Goal: Information Seeking & Learning: Learn about a topic

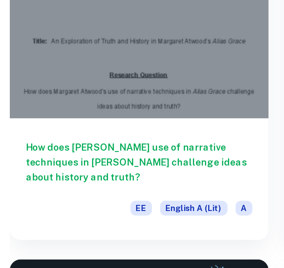
scroll to position [72, 0]
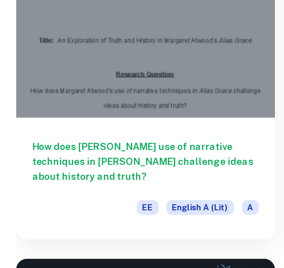
click at [68, 71] on div at bounding box center [73, 47] width 130 height 98
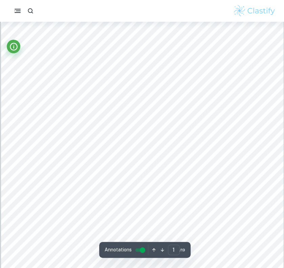
scroll to position [106, 0]
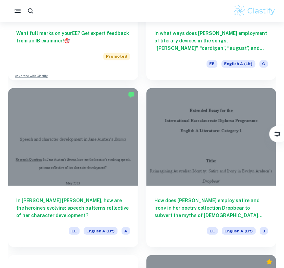
scroll to position [317, 0]
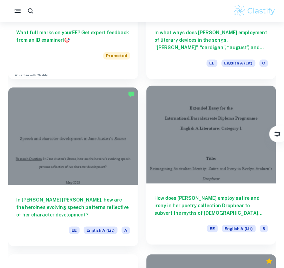
click at [211, 128] on div at bounding box center [211, 134] width 130 height 98
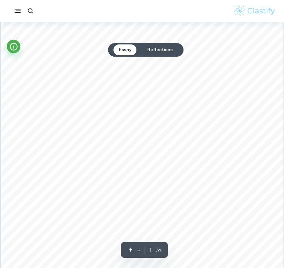
scroll to position [45, 0]
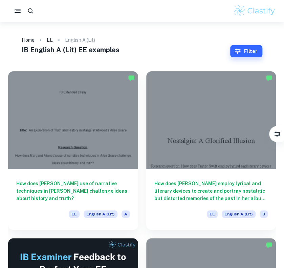
click at [153, 56] on div "IB English A (Lit) EE examples" at bounding box center [126, 51] width 209 height 13
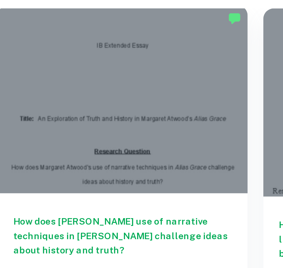
drag, startPoint x: 67, startPoint y: 139, endPoint x: 44, endPoint y: 138, distance: 23.1
click at [44, 138] on div at bounding box center [73, 117] width 130 height 97
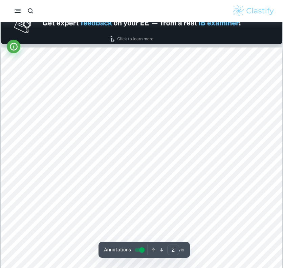
scroll to position [395, 0]
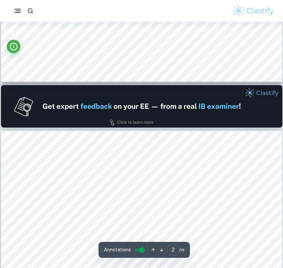
type input "1"
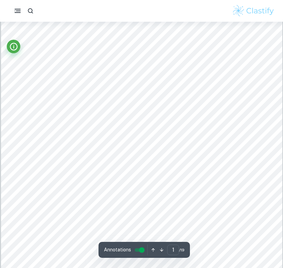
scroll to position [0, 0]
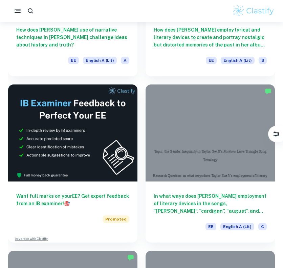
scroll to position [33, 0]
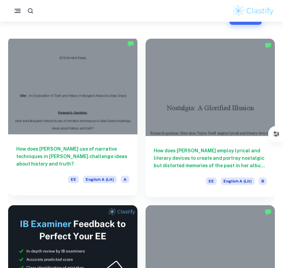
click at [75, 93] on div at bounding box center [73, 85] width 130 height 97
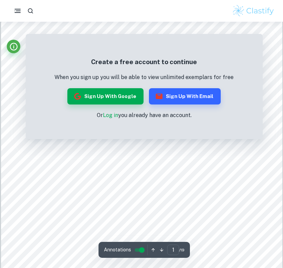
scroll to position [78, 0]
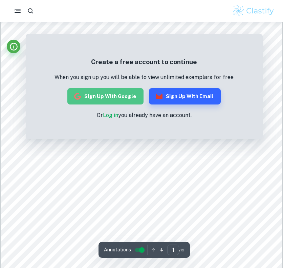
click at [123, 94] on button "Sign up with Google" at bounding box center [105, 96] width 76 height 16
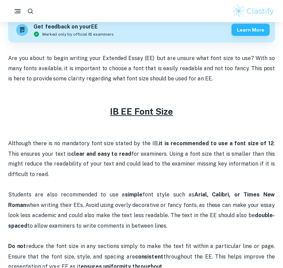
scroll to position [216, 0]
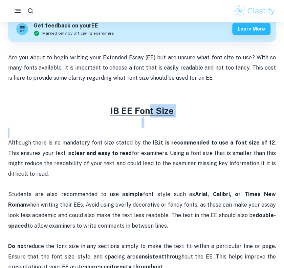
drag, startPoint x: 147, startPoint y: 108, endPoint x: 145, endPoint y: 129, distance: 20.5
click at [145, 129] on div "Are you about to begin writing your Extended Essay (EE) but are unsure what fon…" at bounding box center [142, 183] width 268 height 260
click at [145, 129] on p at bounding box center [142, 132] width 268 height 10
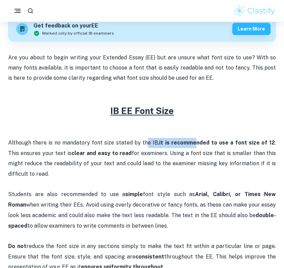
drag, startPoint x: 142, startPoint y: 146, endPoint x: 192, endPoint y: 146, distance: 49.8
click at [192, 146] on p "Although there is no mandatory font size stated by the IB, it is recommended to…" at bounding box center [142, 158] width 268 height 41
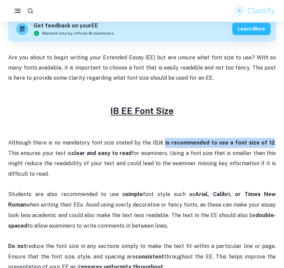
drag, startPoint x: 160, startPoint y: 144, endPoint x: 262, endPoint y: 147, distance: 101.4
click at [262, 147] on p "Although there is no mandatory font size stated by the IB, it is recommended to…" at bounding box center [142, 158] width 268 height 41
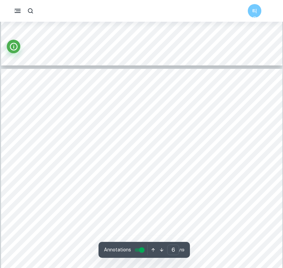
scroll to position [1889, 0]
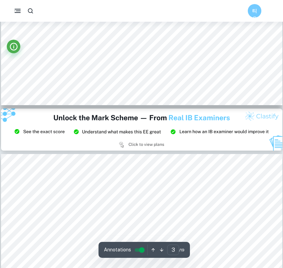
type input "2"
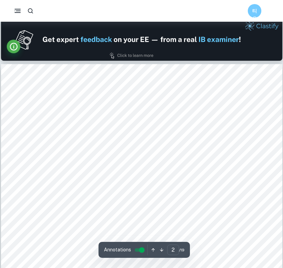
scroll to position [378, 0]
